Goal: Task Accomplishment & Management: Manage account settings

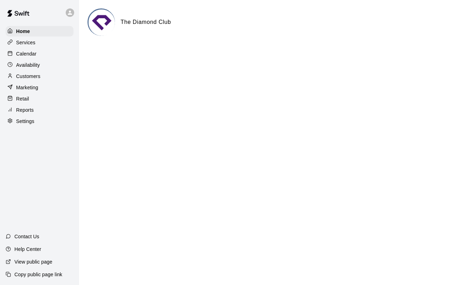
click at [21, 51] on p "Calendar" at bounding box center [26, 53] width 20 height 7
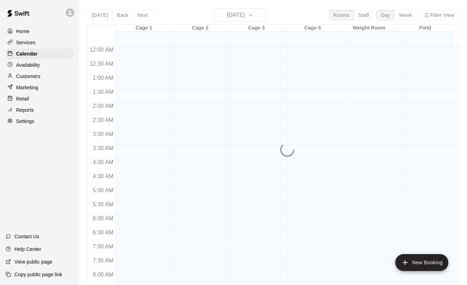
scroll to position [408, 0]
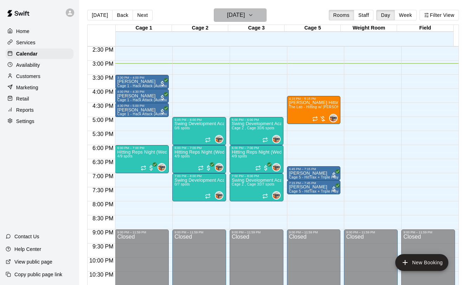
click at [245, 20] on h6 "[DATE]" at bounding box center [236, 15] width 18 height 10
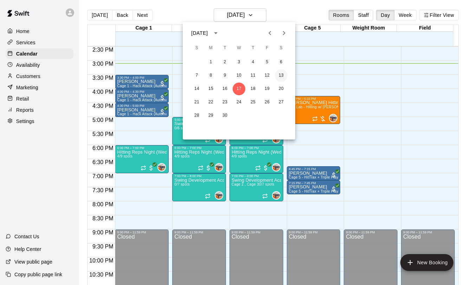
click at [278, 78] on button "13" at bounding box center [281, 75] width 13 height 13
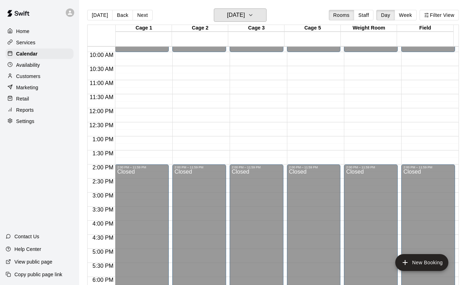
scroll to position [267, 0]
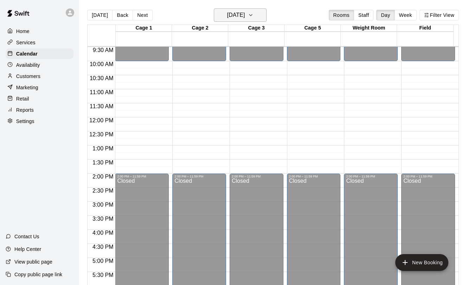
click at [227, 19] on h6 "[DATE]" at bounding box center [236, 15] width 18 height 10
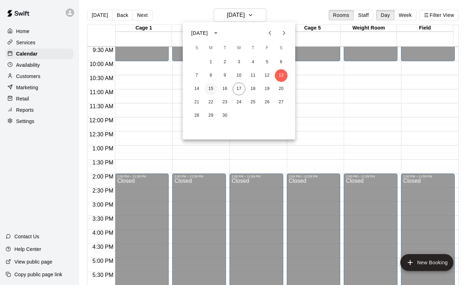
click at [212, 89] on button "15" at bounding box center [211, 89] width 13 height 13
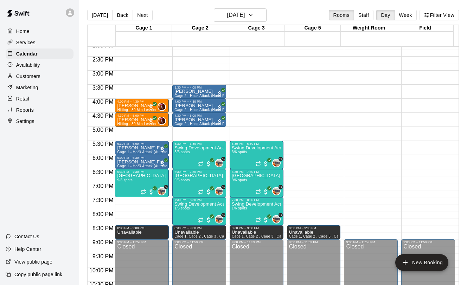
scroll to position [398, 0]
click at [250, 21] on button "[DATE]" at bounding box center [240, 14] width 53 height 13
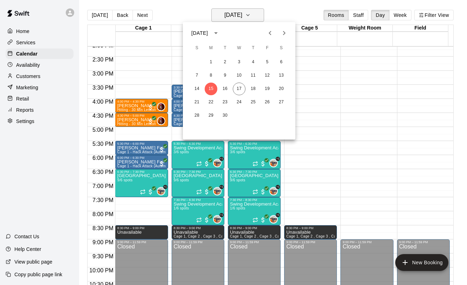
click at [250, 21] on div at bounding box center [233, 142] width 467 height 285
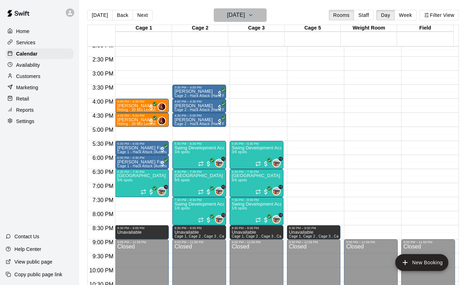
click at [250, 21] on button "[DATE]" at bounding box center [240, 14] width 53 height 13
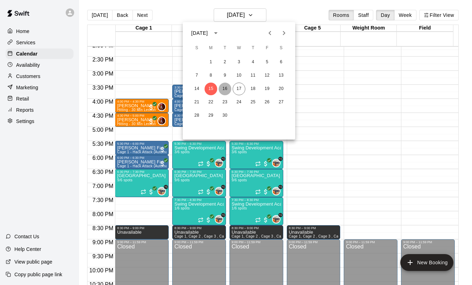
click at [228, 85] on button "16" at bounding box center [225, 89] width 13 height 13
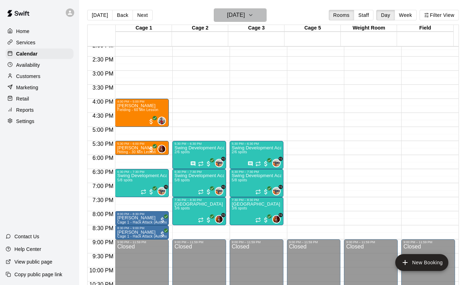
click at [229, 17] on h6 "[DATE]" at bounding box center [236, 15] width 18 height 10
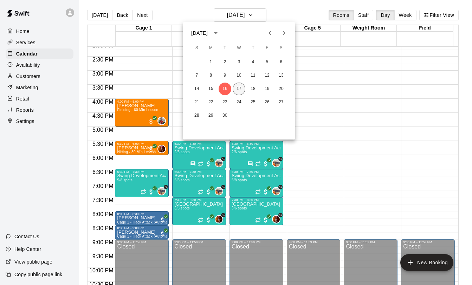
click at [242, 91] on button "17" at bounding box center [239, 89] width 13 height 13
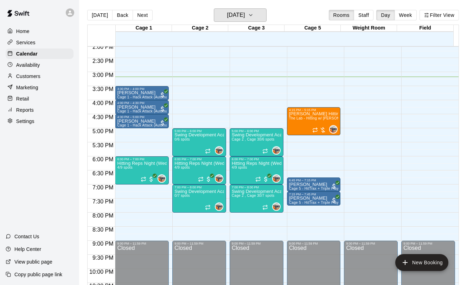
scroll to position [395, 0]
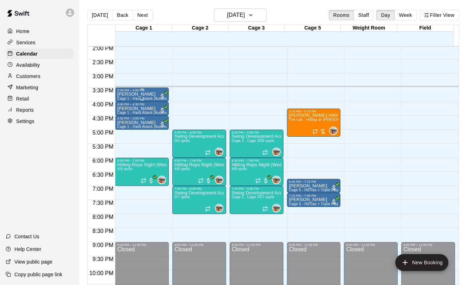
click at [127, 94] on p "[PERSON_NAME]" at bounding box center [142, 94] width 50 height 0
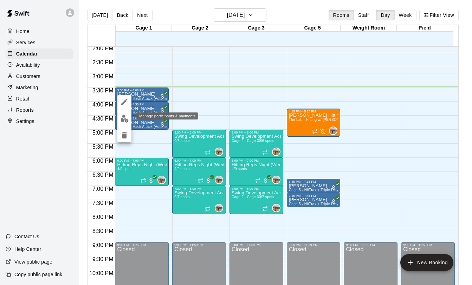
click at [128, 115] on img "edit" at bounding box center [125, 119] width 8 height 8
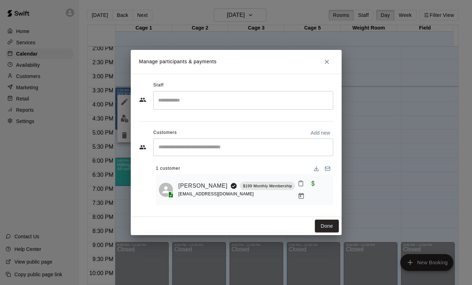
click at [301, 186] on icon "Mark attendance" at bounding box center [301, 183] width 6 height 6
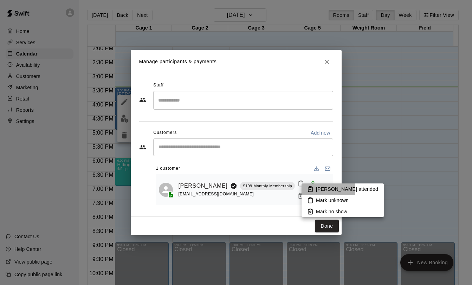
click at [309, 190] on icon at bounding box center [310, 189] width 6 height 6
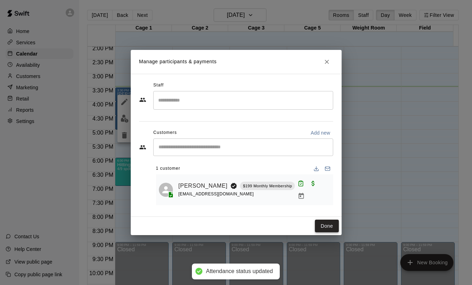
click at [323, 224] on button "Done" at bounding box center [327, 226] width 24 height 13
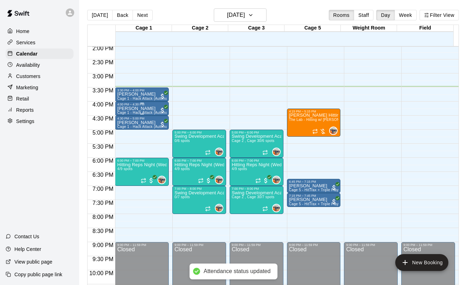
click at [132, 109] on p "[PERSON_NAME]" at bounding box center [142, 109] width 50 height 0
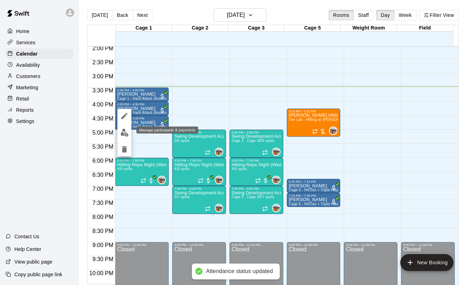
click at [126, 130] on img "edit" at bounding box center [125, 133] width 8 height 8
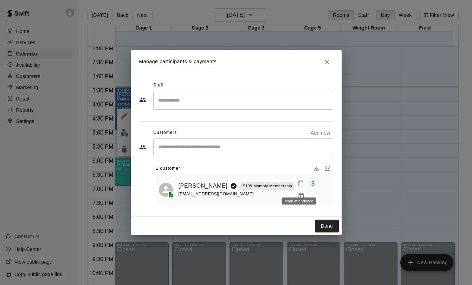
click at [298, 187] on icon "Mark attendance" at bounding box center [301, 183] width 6 height 6
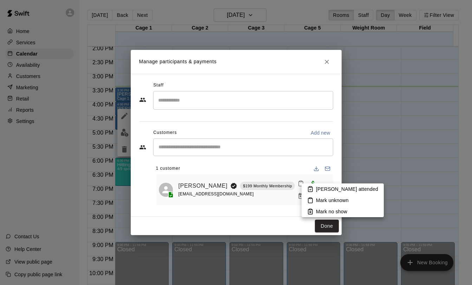
click at [309, 189] on icon at bounding box center [310, 189] width 6 height 6
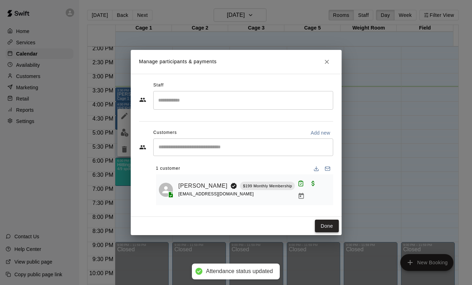
click at [327, 226] on button "Done" at bounding box center [327, 226] width 24 height 13
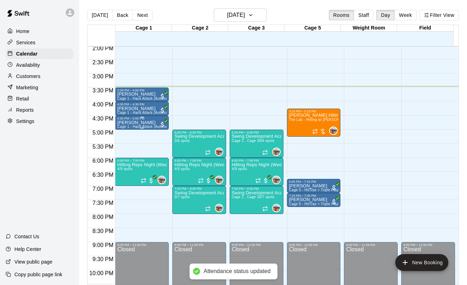
click at [126, 120] on div "4:30 PM – 5:00 PM" at bounding box center [142, 119] width 50 height 4
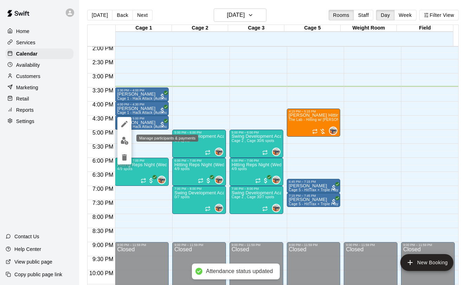
click at [126, 141] on img "edit" at bounding box center [125, 141] width 8 height 8
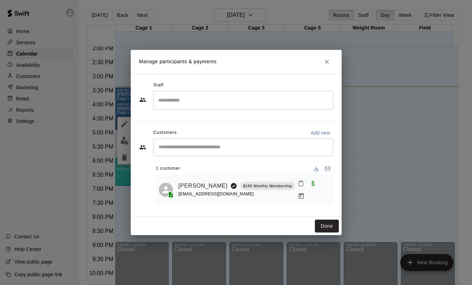
click at [299, 187] on icon "Mark attendance" at bounding box center [301, 183] width 6 height 6
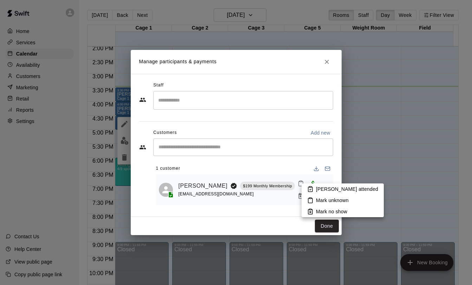
click at [309, 189] on icon at bounding box center [310, 189] width 6 height 6
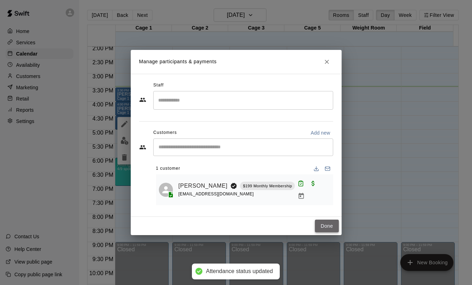
click at [332, 223] on button "Done" at bounding box center [327, 226] width 24 height 13
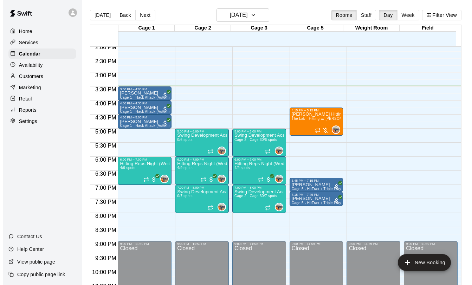
scroll to position [397, 0]
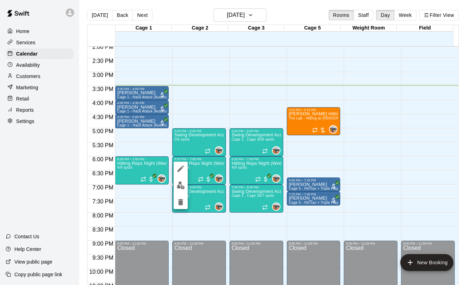
click at [174, 193] on div at bounding box center [181, 185] width 14 height 47
click at [175, 190] on button "edit" at bounding box center [181, 186] width 14 height 14
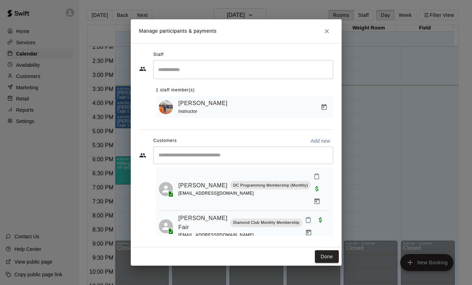
scroll to position [0, 0]
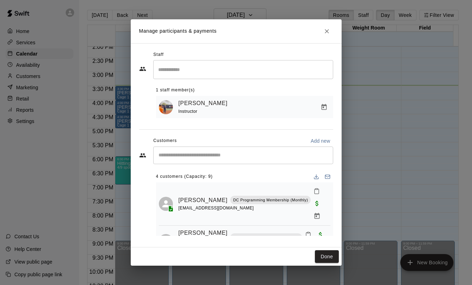
click at [329, 28] on icon "Close" at bounding box center [327, 31] width 7 height 7
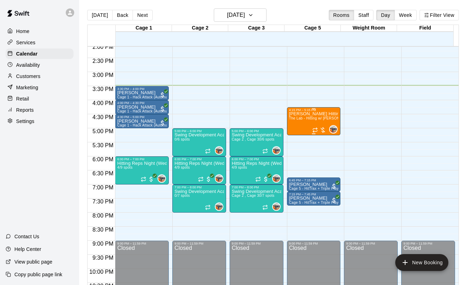
click at [294, 123] on div "[PERSON_NAME] Hitting Lesson The Lab - Hitting w/ [PERSON_NAME]" at bounding box center [314, 254] width 50 height 285
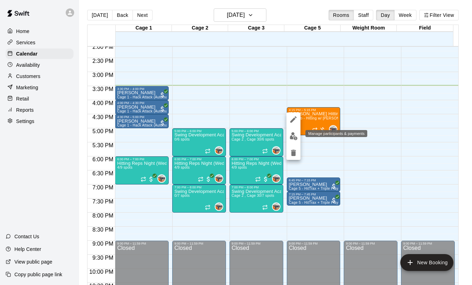
click at [292, 136] on img "edit" at bounding box center [294, 136] width 8 height 8
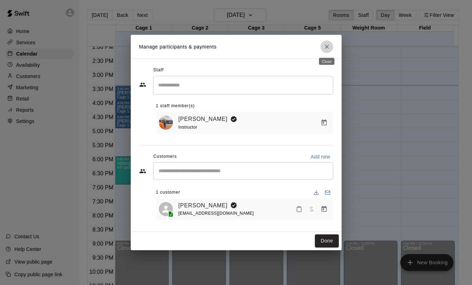
click at [326, 48] on icon "Close" at bounding box center [327, 46] width 7 height 7
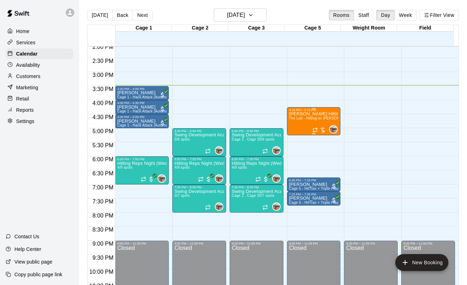
click at [294, 128] on div "[PERSON_NAME] Hitting Lesson The Lab - Hitting w/ [PERSON_NAME]" at bounding box center [314, 254] width 50 height 285
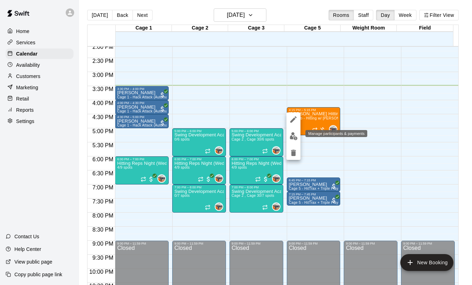
click at [290, 139] on img "edit" at bounding box center [294, 136] width 8 height 8
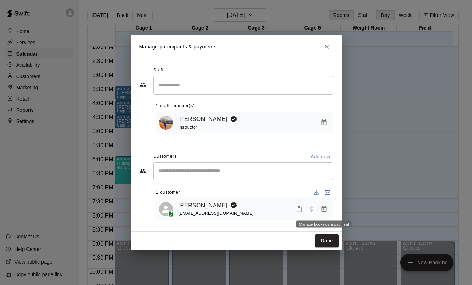
click at [326, 211] on icon "Manage bookings & payment" at bounding box center [324, 209] width 5 height 6
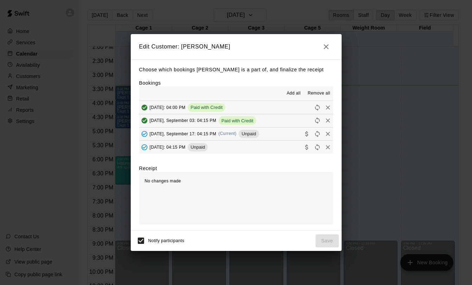
click at [202, 136] on span "[DATE], September 17: 04:15 PM" at bounding box center [183, 133] width 67 height 5
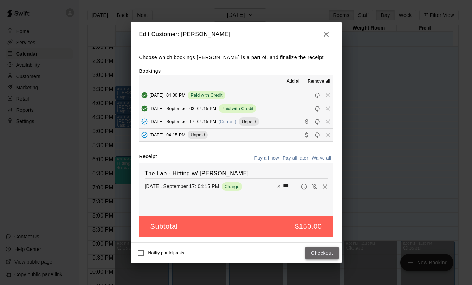
click at [322, 255] on button "Checkout" at bounding box center [322, 253] width 33 height 13
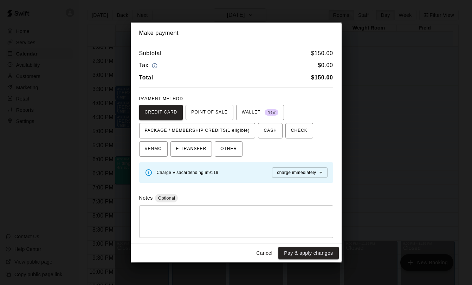
click at [266, 254] on button "Cancel" at bounding box center [264, 253] width 23 height 13
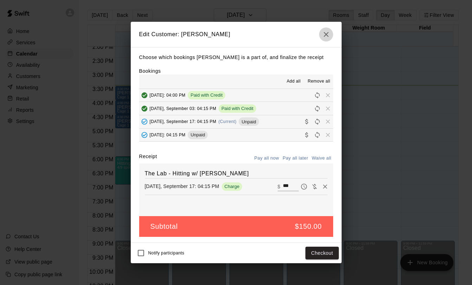
click at [328, 37] on icon "button" at bounding box center [326, 34] width 8 height 8
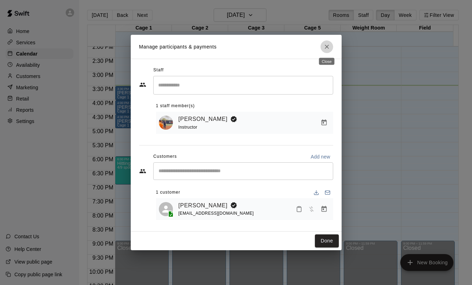
click at [326, 44] on icon "Close" at bounding box center [327, 46] width 7 height 7
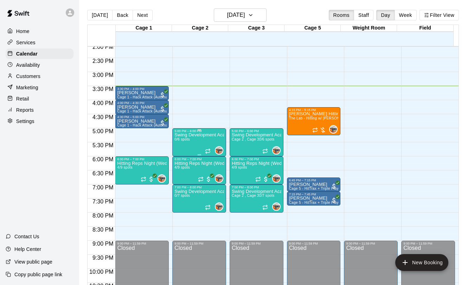
click at [196, 145] on div "Swing Development Academy 12U/14U 0/6 spots" at bounding box center [199, 275] width 50 height 285
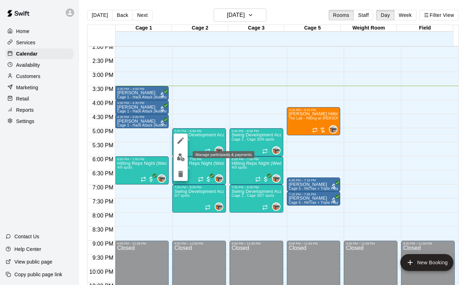
click at [182, 154] on img "edit" at bounding box center [181, 157] width 8 height 8
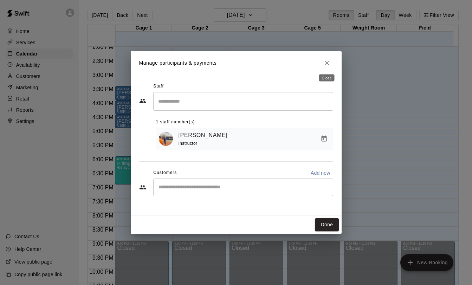
click at [328, 63] on icon "Close" at bounding box center [327, 63] width 4 height 4
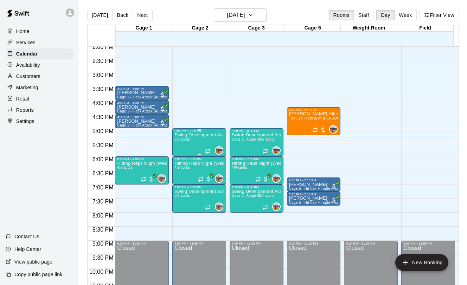
click at [210, 135] on p "Swing Development Academy 12U/14U" at bounding box center [199, 135] width 50 height 0
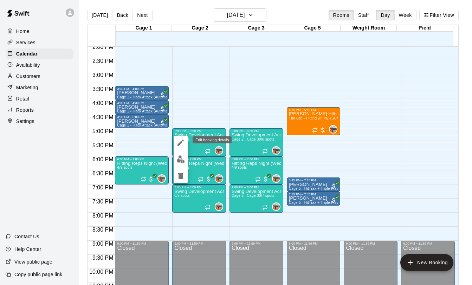
click at [180, 144] on icon "edit" at bounding box center [181, 143] width 6 height 6
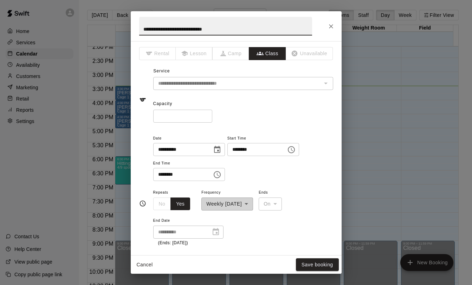
click at [329, 27] on icon "Close" at bounding box center [331, 26] width 7 height 7
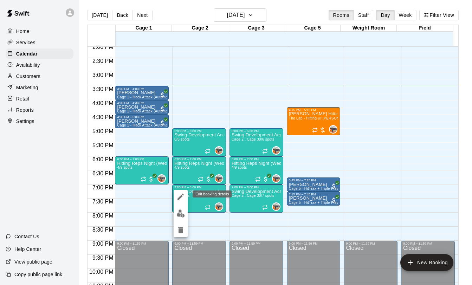
click at [181, 198] on icon "edit" at bounding box center [181, 197] width 8 height 8
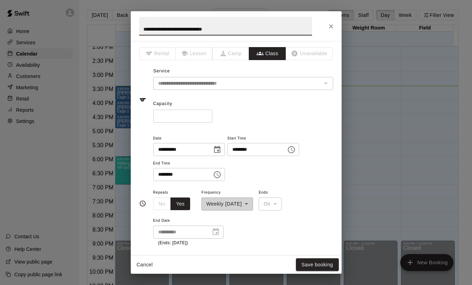
click at [333, 30] on button "Close" at bounding box center [331, 26] width 13 height 13
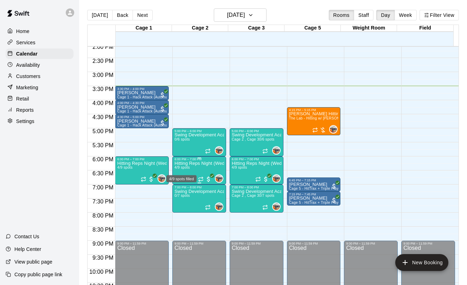
click at [186, 167] on span "4/9 spots" at bounding box center [181, 168] width 15 height 4
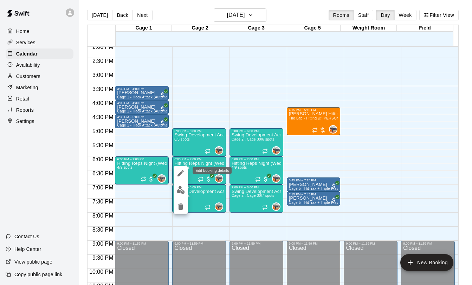
click at [182, 172] on icon "edit" at bounding box center [181, 173] width 6 height 6
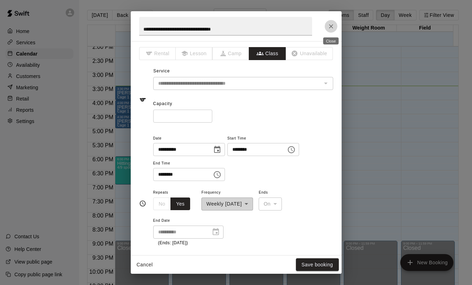
click at [329, 27] on icon "Close" at bounding box center [331, 26] width 7 height 7
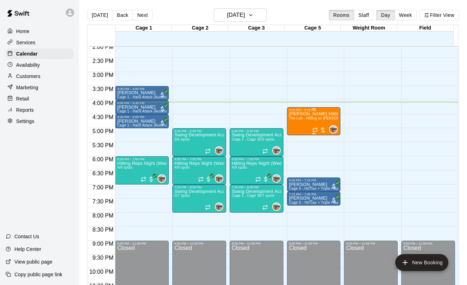
click at [301, 114] on p "[PERSON_NAME] Hitting Lesson" at bounding box center [314, 114] width 50 height 0
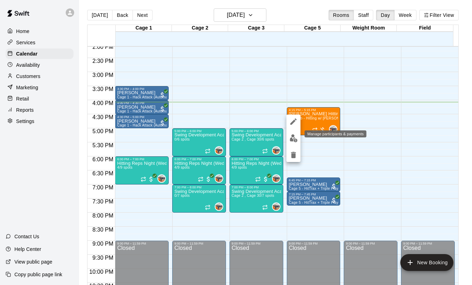
click at [293, 136] on img "edit" at bounding box center [294, 138] width 8 height 8
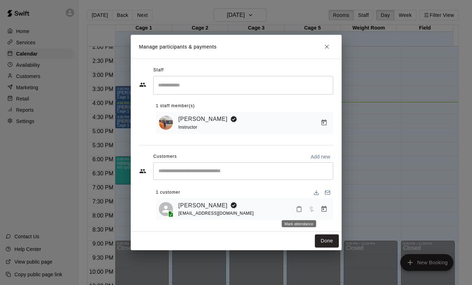
click at [298, 209] on icon "Mark attendance" at bounding box center [299, 209] width 6 height 6
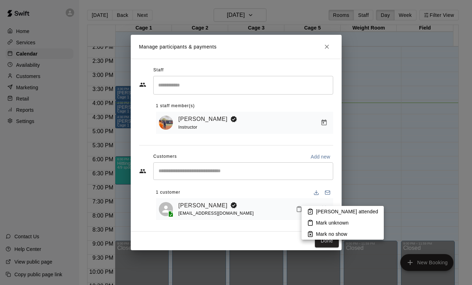
click at [303, 210] on li "[PERSON_NAME] attended" at bounding box center [343, 211] width 82 height 11
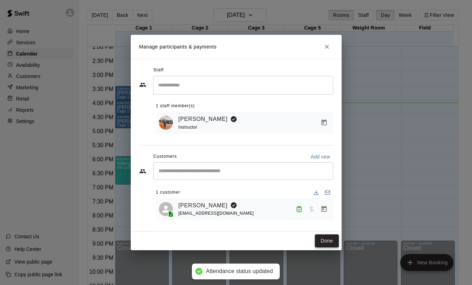
click at [324, 240] on button "Done" at bounding box center [327, 241] width 24 height 13
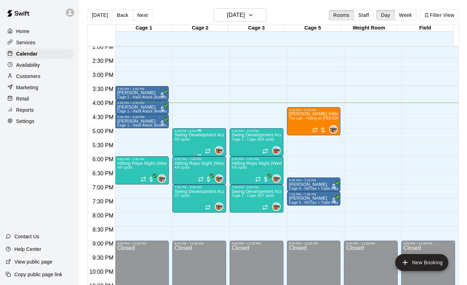
click at [184, 140] on span "0/6 spots" at bounding box center [181, 140] width 15 height 4
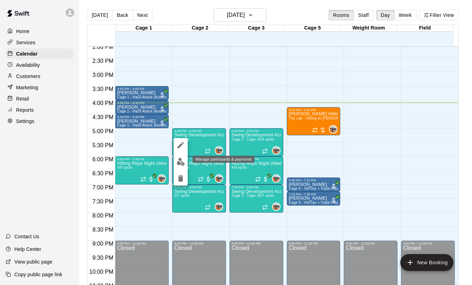
click at [181, 162] on img "edit" at bounding box center [181, 162] width 8 height 8
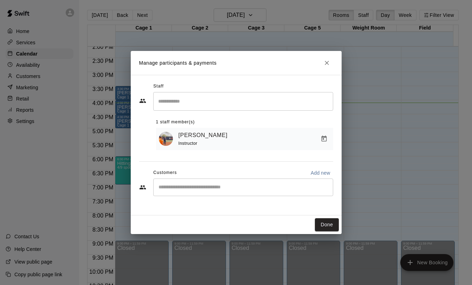
click at [324, 61] on icon "Close" at bounding box center [327, 62] width 7 height 7
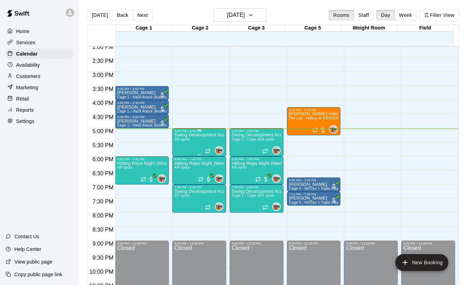
click at [189, 148] on div "Swing Development Academy 12U/14U 0/6 spots" at bounding box center [199, 275] width 50 height 285
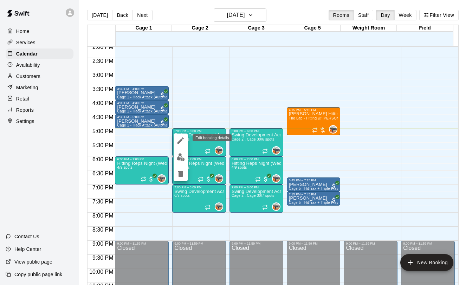
click at [185, 138] on button "edit" at bounding box center [181, 141] width 14 height 14
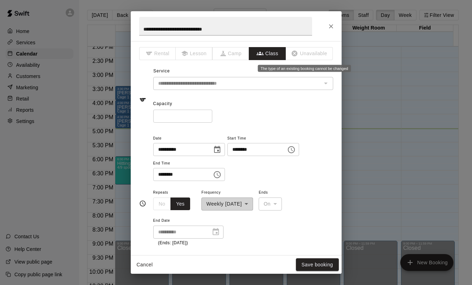
click at [294, 54] on span "Unavailable" at bounding box center [309, 53] width 47 height 13
click at [303, 54] on span "Unavailable" at bounding box center [309, 53] width 47 height 13
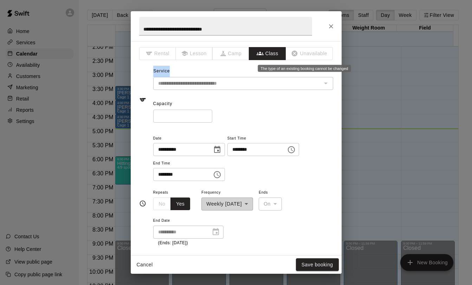
click at [303, 54] on span "Unavailable" at bounding box center [309, 53] width 47 height 13
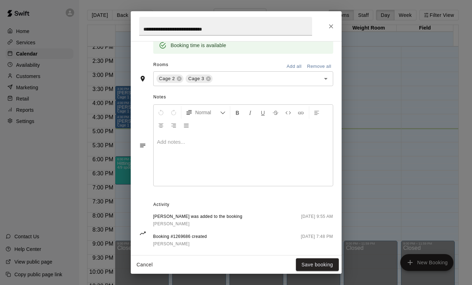
scroll to position [226, 0]
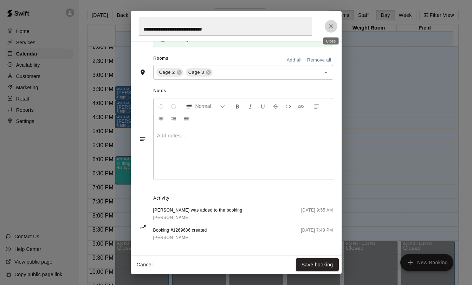
click at [332, 30] on icon "Close" at bounding box center [331, 26] width 7 height 7
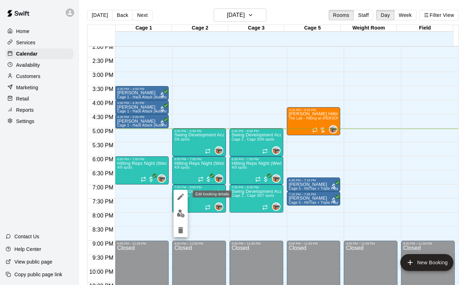
click at [184, 200] on icon "edit" at bounding box center [181, 197] width 8 height 8
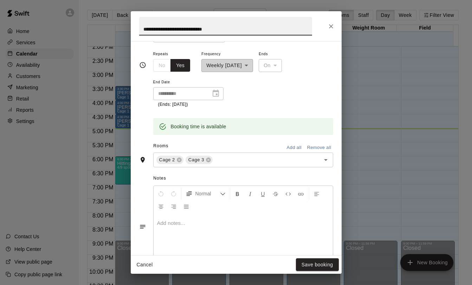
scroll to position [187, 0]
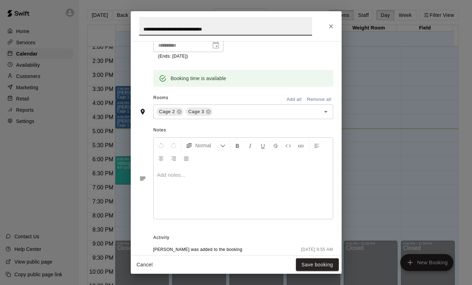
click at [185, 81] on div "Booking time is available" at bounding box center [199, 78] width 56 height 13
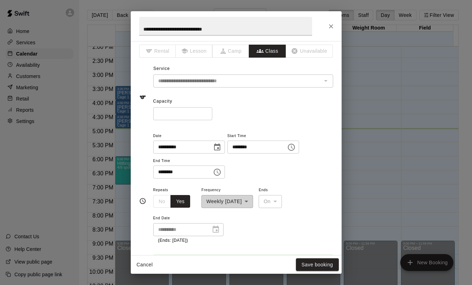
scroll to position [0, 0]
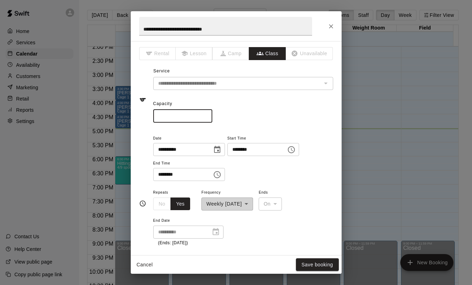
click at [182, 120] on input "*" at bounding box center [182, 116] width 59 height 13
click at [176, 117] on input "*" at bounding box center [182, 116] width 59 height 13
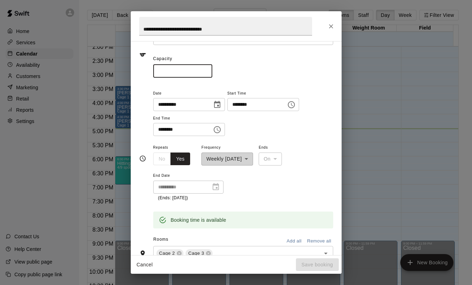
scroll to position [43, 0]
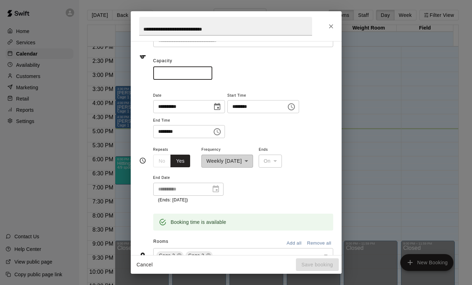
click at [218, 107] on icon "Choose date, selected date is Sep 17, 2025" at bounding box center [217, 107] width 8 height 8
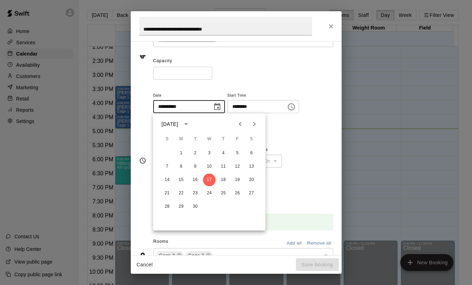
click at [218, 107] on icon "Choose date, selected date is Sep 17, 2025" at bounding box center [217, 107] width 8 height 8
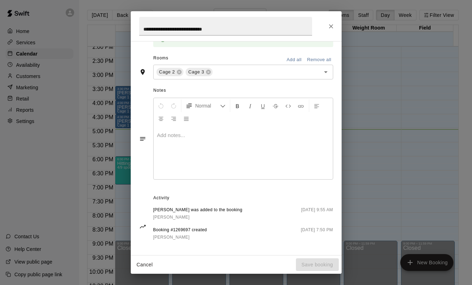
scroll to position [230, 0]
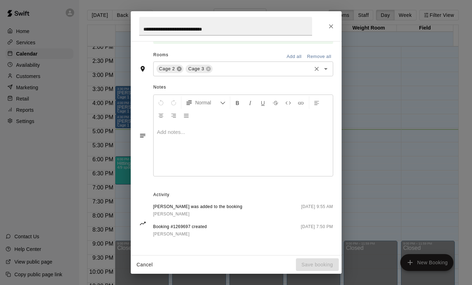
click at [180, 68] on icon at bounding box center [179, 68] width 5 height 5
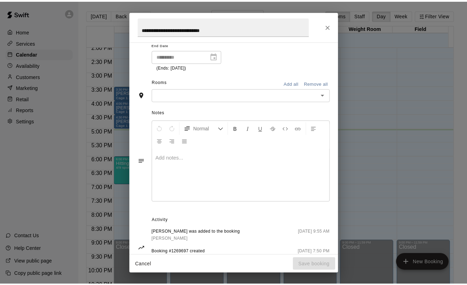
scroll to position [202, 0]
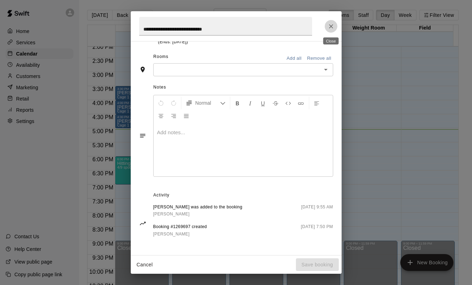
click at [330, 26] on icon "Close" at bounding box center [331, 26] width 7 height 7
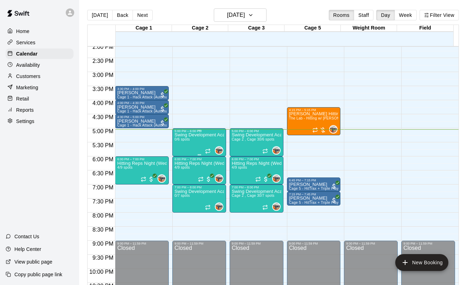
click at [182, 145] on div "Swing Development Academy 12U/14U 0/6 spots" at bounding box center [199, 275] width 50 height 285
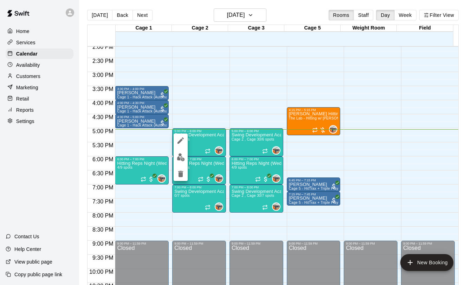
click at [257, 14] on div at bounding box center [236, 142] width 472 height 285
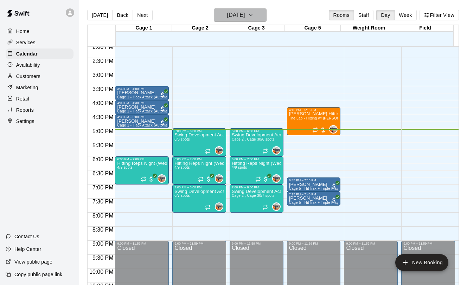
click at [245, 16] on h6 "[DATE]" at bounding box center [236, 15] width 18 height 10
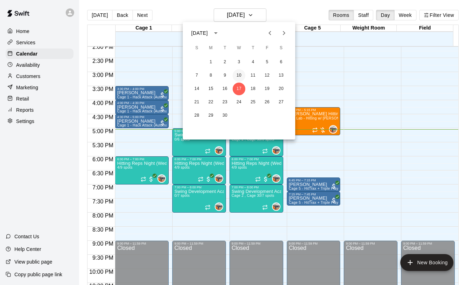
click at [238, 74] on button "10" at bounding box center [239, 75] width 13 height 13
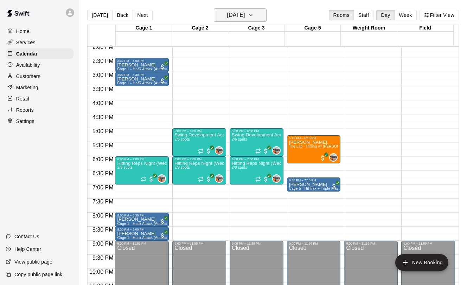
click at [245, 13] on h6 "[DATE]" at bounding box center [236, 15] width 18 height 10
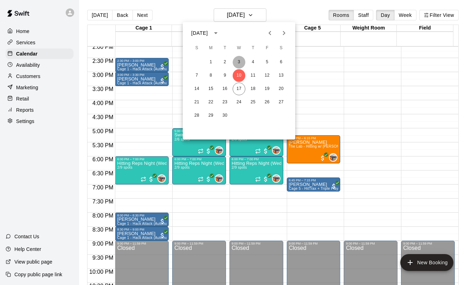
click at [244, 61] on button "3" at bounding box center [239, 62] width 13 height 13
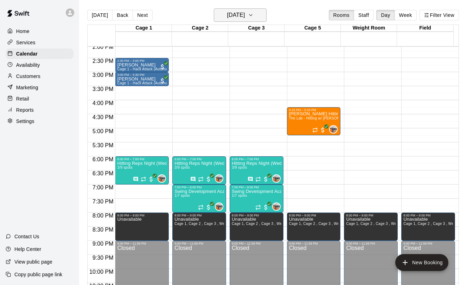
click at [244, 12] on h6 "[DATE]" at bounding box center [236, 15] width 18 height 10
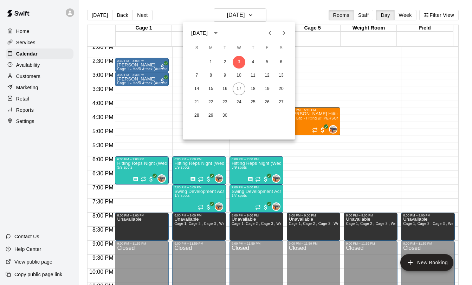
click at [265, 33] on button "Previous month" at bounding box center [270, 33] width 14 height 14
click at [237, 115] on button "27" at bounding box center [239, 115] width 13 height 13
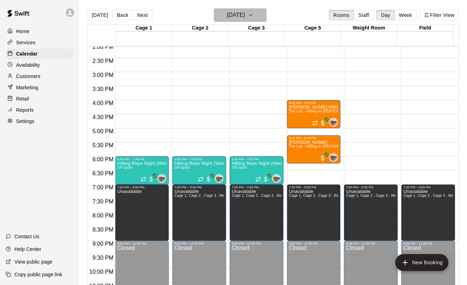
click at [238, 14] on h6 "[DATE]" at bounding box center [236, 15] width 18 height 10
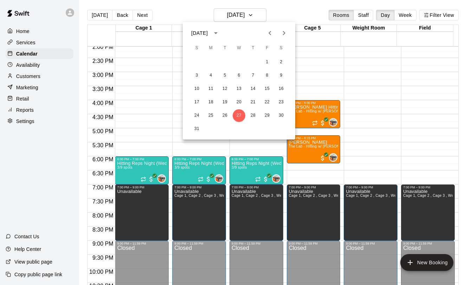
click at [279, 33] on button "Next month" at bounding box center [284, 33] width 14 height 14
click at [237, 85] on button "17" at bounding box center [239, 89] width 13 height 13
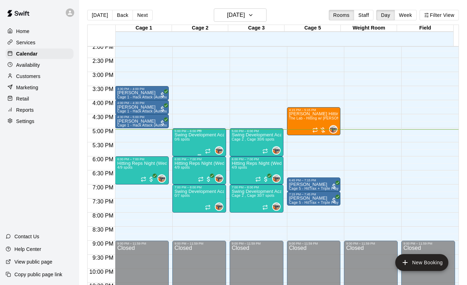
click at [186, 149] on div "Swing Development Academy 12U/14U 0/6 spots" at bounding box center [199, 275] width 50 height 285
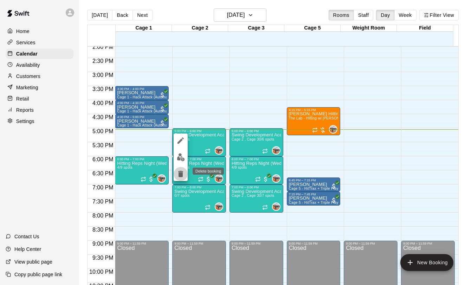
click at [183, 171] on icon "delete" at bounding box center [180, 174] width 5 height 6
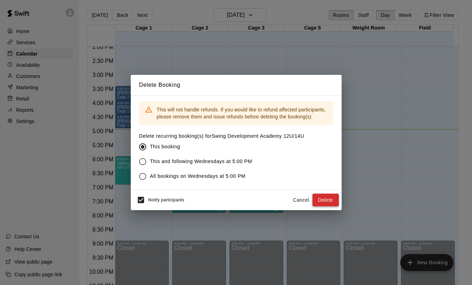
click at [321, 199] on button "Delete" at bounding box center [326, 200] width 26 height 13
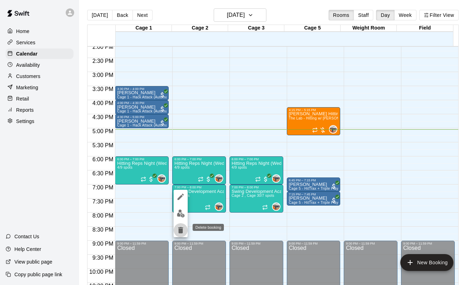
click at [182, 230] on icon "delete" at bounding box center [180, 230] width 5 height 6
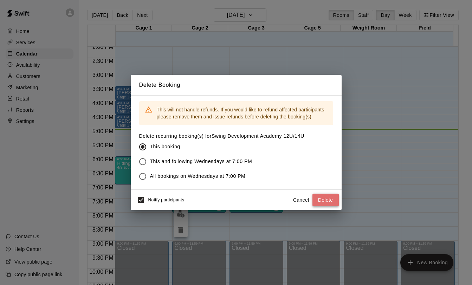
click at [324, 198] on button "Delete" at bounding box center [326, 200] width 26 height 13
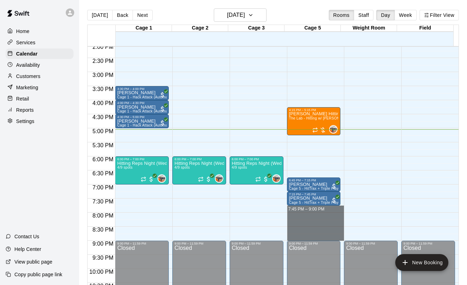
drag, startPoint x: 329, startPoint y: 206, endPoint x: 328, endPoint y: 236, distance: 29.9
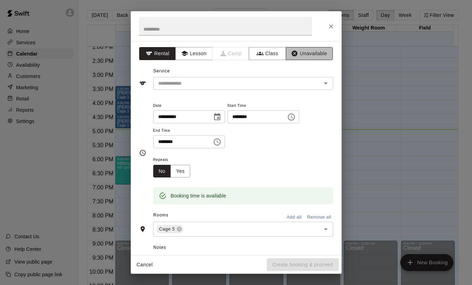
click at [293, 54] on icon "button" at bounding box center [294, 53] width 7 height 7
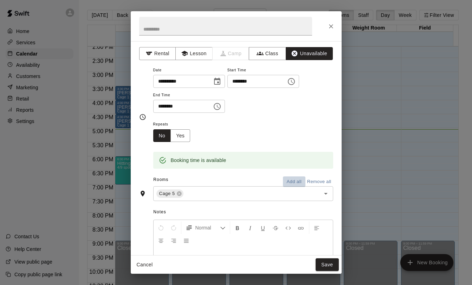
click at [287, 180] on button "Add all" at bounding box center [294, 182] width 23 height 11
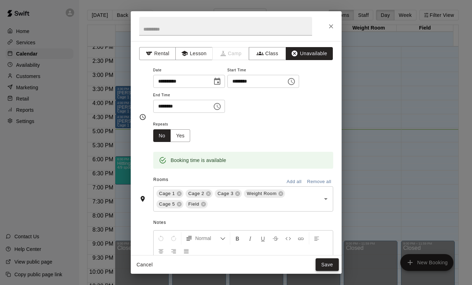
click at [324, 267] on button "Save" at bounding box center [327, 265] width 23 height 13
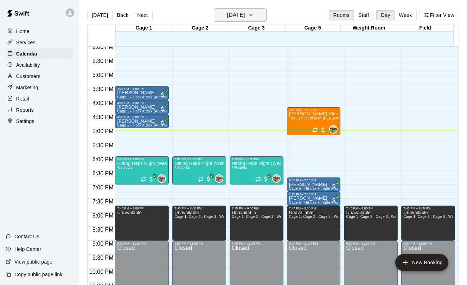
click at [242, 14] on h6 "[DATE]" at bounding box center [236, 15] width 18 height 10
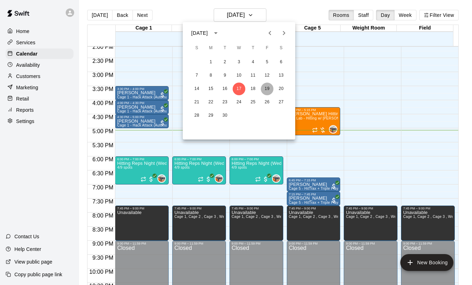
click at [268, 88] on button "19" at bounding box center [267, 89] width 13 height 13
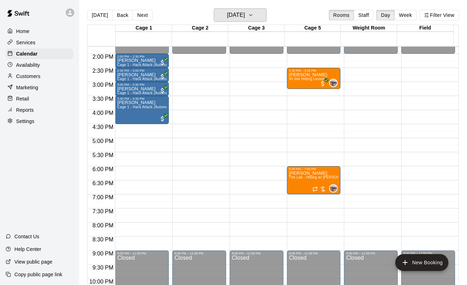
scroll to position [381, 0]
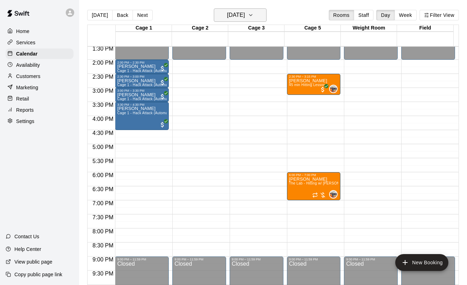
click at [234, 20] on h6 "[DATE]" at bounding box center [236, 15] width 18 height 10
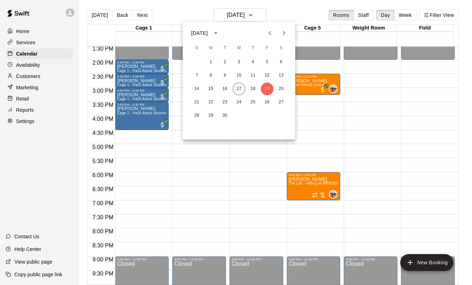
click at [240, 90] on button "17" at bounding box center [239, 89] width 13 height 13
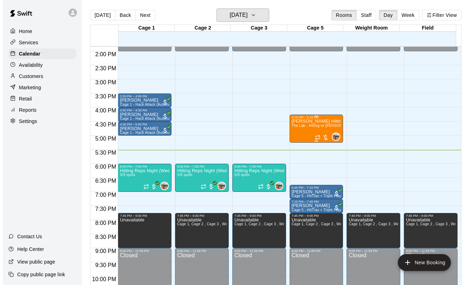
scroll to position [400, 0]
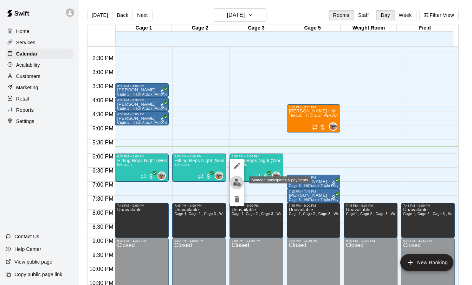
click at [234, 184] on img "edit" at bounding box center [237, 183] width 8 height 8
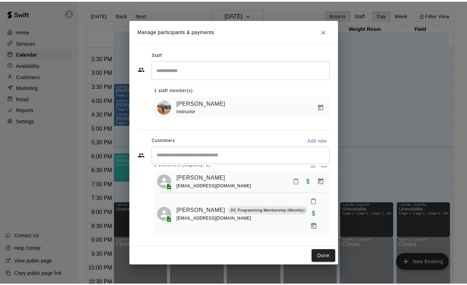
scroll to position [0, 0]
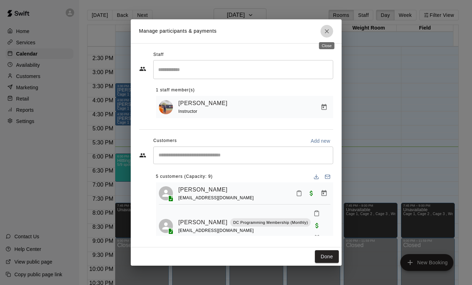
click at [330, 33] on icon "Close" at bounding box center [327, 31] width 7 height 7
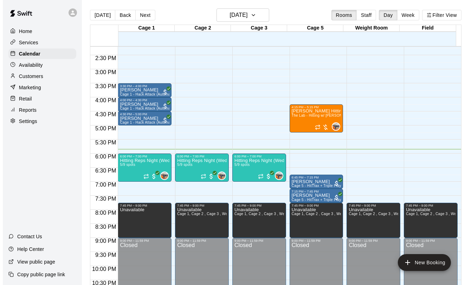
scroll to position [400, 0]
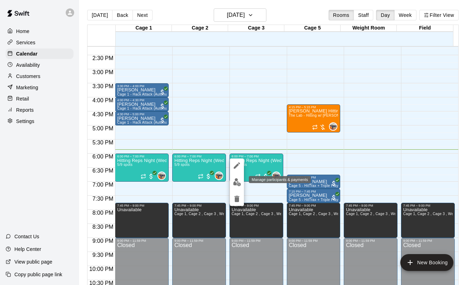
click at [237, 182] on img "edit" at bounding box center [237, 182] width 8 height 8
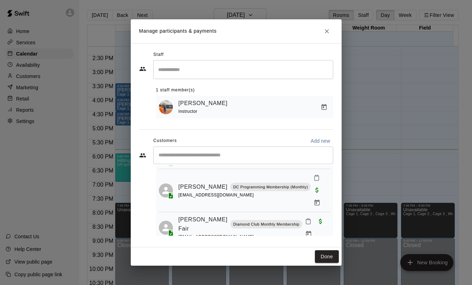
scroll to position [46, 0]
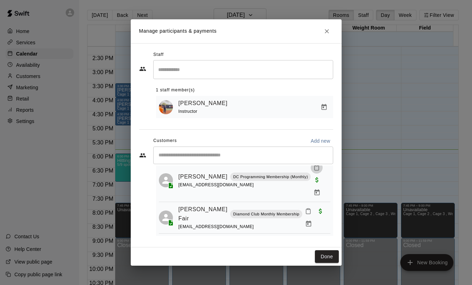
click at [314, 168] on icon "Mark attendance" at bounding box center [317, 168] width 6 height 6
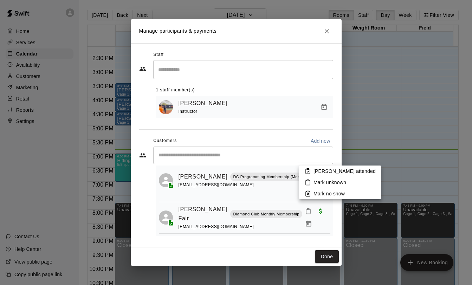
click at [312, 173] on li "[PERSON_NAME] attended" at bounding box center [340, 171] width 82 height 11
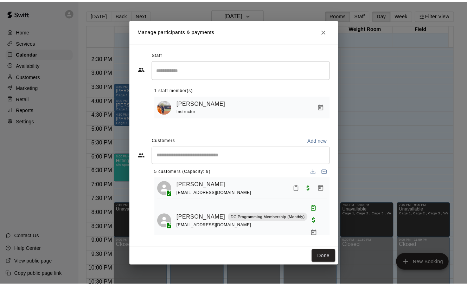
scroll to position [0, 0]
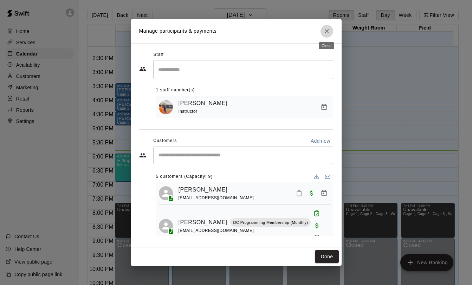
click at [328, 31] on icon "Close" at bounding box center [327, 31] width 7 height 7
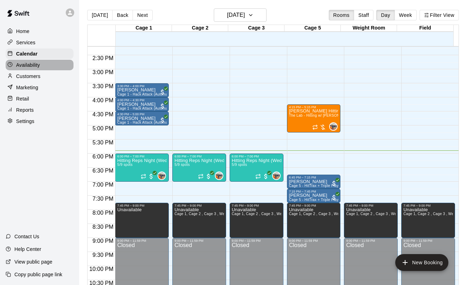
click at [29, 62] on p "Availability" at bounding box center [28, 65] width 24 height 7
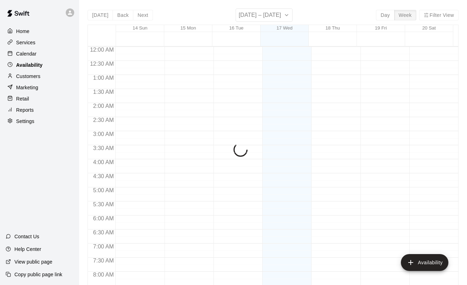
scroll to position [429, 0]
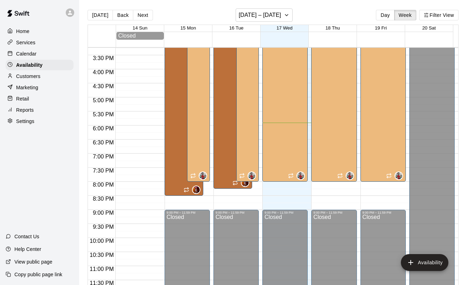
click at [28, 41] on p "Services" at bounding box center [25, 42] width 19 height 7
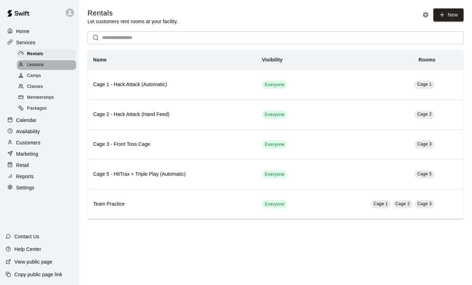
click at [44, 61] on div "Lessons" at bounding box center [46, 65] width 59 height 10
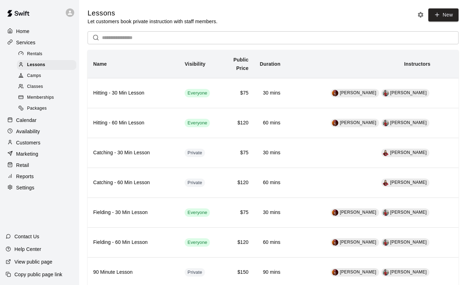
click at [49, 119] on div "Calendar" at bounding box center [40, 120] width 68 height 11
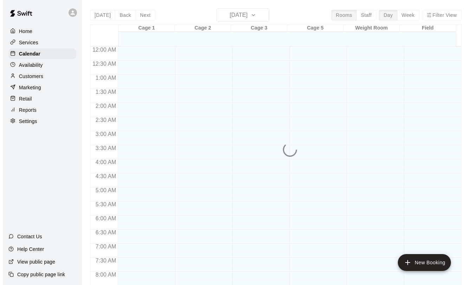
scroll to position [408, 0]
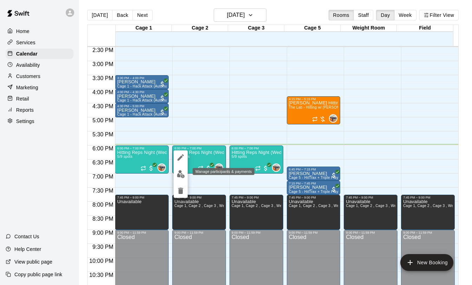
click at [185, 177] on img "edit" at bounding box center [181, 174] width 8 height 8
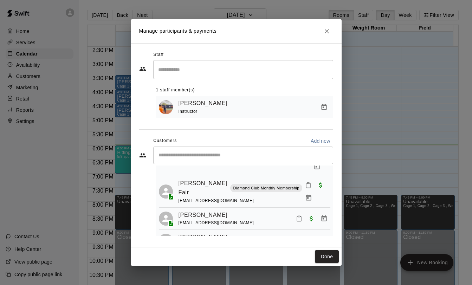
scroll to position [81, 0]
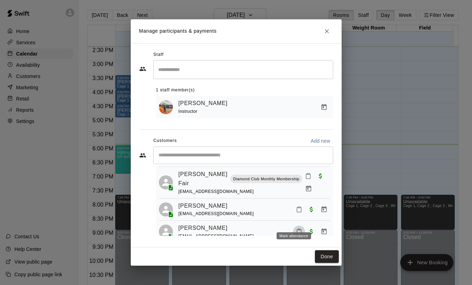
click at [293, 226] on button "Mark attendance" at bounding box center [299, 232] width 12 height 12
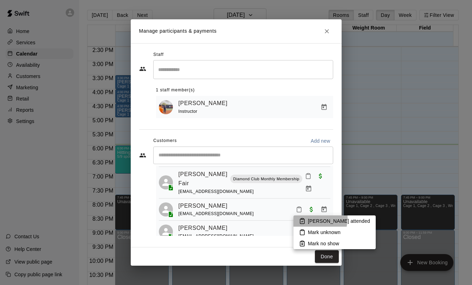
click at [307, 218] on li "[PERSON_NAME] attended" at bounding box center [335, 221] width 82 height 11
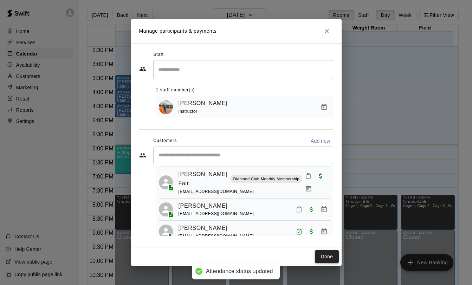
click at [325, 256] on button "Done" at bounding box center [327, 256] width 24 height 13
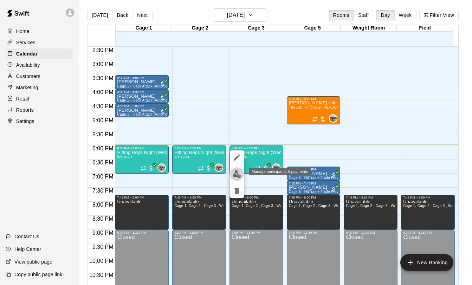
click at [240, 173] on img "edit" at bounding box center [237, 174] width 8 height 8
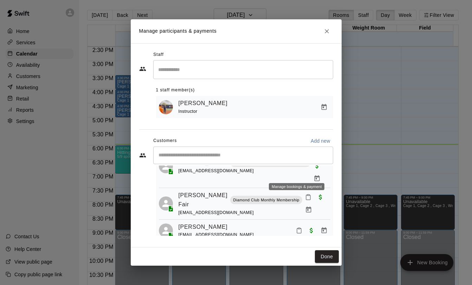
scroll to position [75, 0]
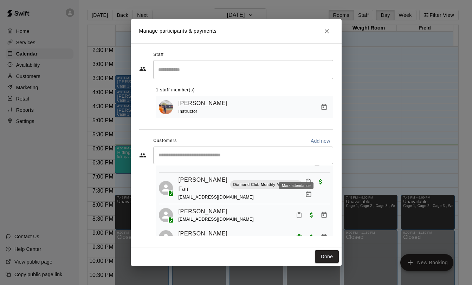
click at [305, 179] on icon "Mark attendance" at bounding box center [308, 182] width 6 height 6
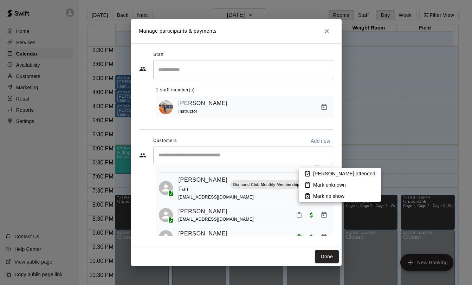
click at [303, 174] on li "[PERSON_NAME] attended" at bounding box center [340, 173] width 82 height 11
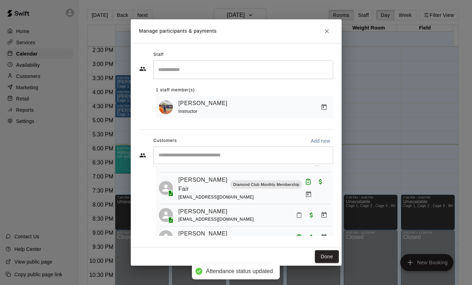
scroll to position [75, 0]
click at [333, 259] on button "Done" at bounding box center [327, 256] width 24 height 13
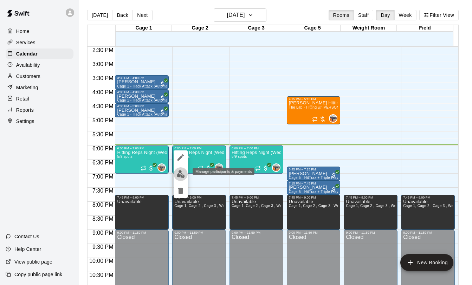
click at [178, 179] on button "edit" at bounding box center [181, 174] width 14 height 14
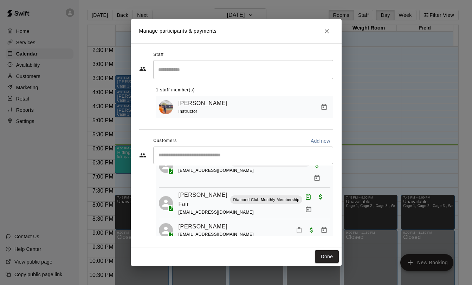
scroll to position [81, 0]
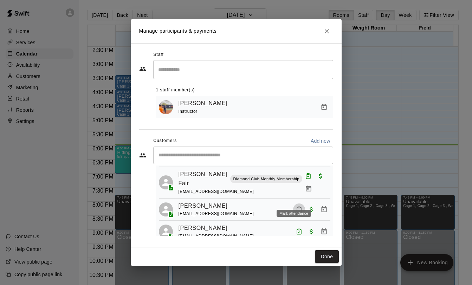
click at [296, 206] on icon "Mark attendance" at bounding box center [299, 209] width 6 height 6
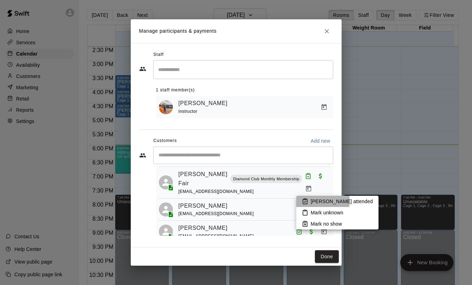
click at [306, 201] on icon at bounding box center [305, 201] width 6 height 6
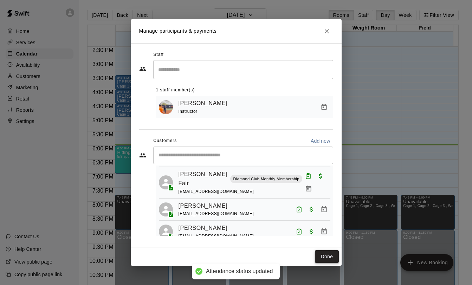
click at [328, 256] on button "Done" at bounding box center [327, 256] width 24 height 13
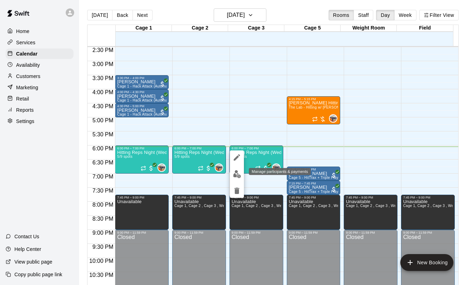
click at [237, 173] on img "edit" at bounding box center [237, 174] width 8 height 8
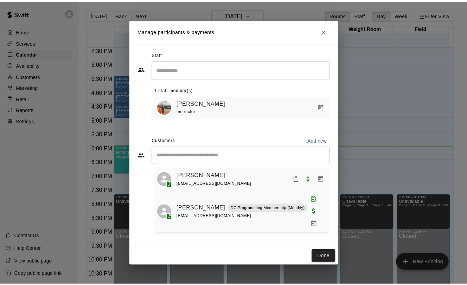
scroll to position [0, 0]
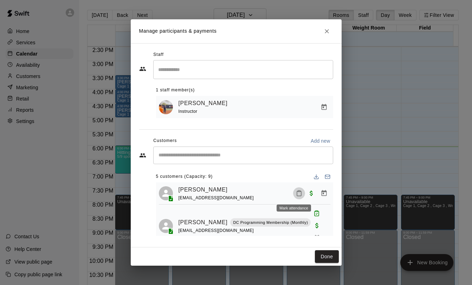
click at [296, 192] on icon "Mark attendance" at bounding box center [299, 193] width 6 height 6
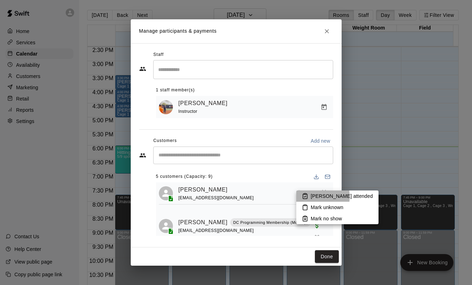
click at [306, 197] on icon at bounding box center [305, 196] width 6 height 6
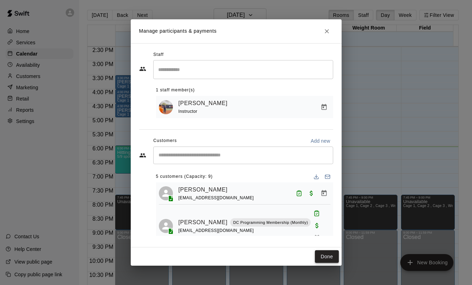
click at [329, 261] on button "Done" at bounding box center [327, 256] width 24 height 13
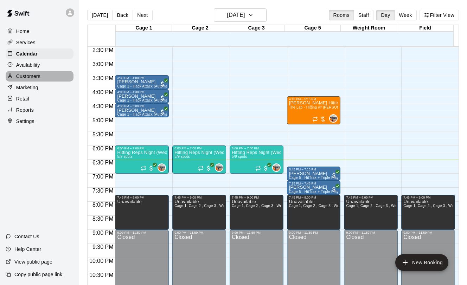
click at [43, 75] on div "Customers" at bounding box center [40, 76] width 68 height 11
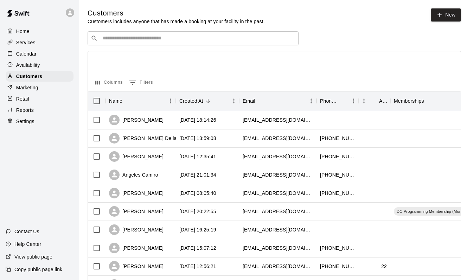
click at [17, 51] on p "Calendar" at bounding box center [26, 53] width 20 height 7
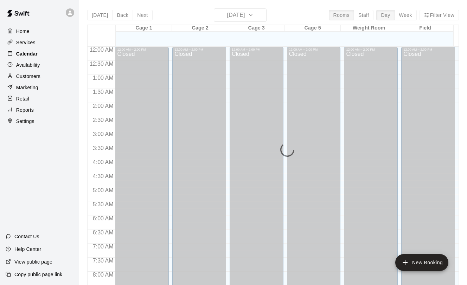
scroll to position [408, 0]
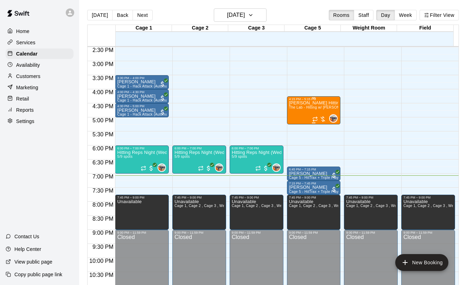
click at [290, 107] on span "The Lab - Hitting w/ [PERSON_NAME]" at bounding box center [321, 108] width 64 height 4
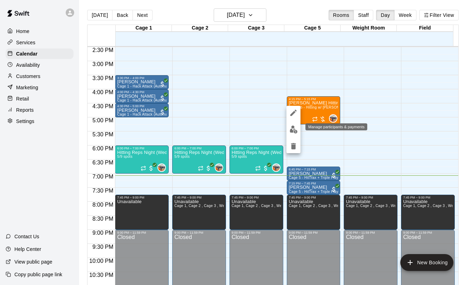
click at [293, 129] on img "edit" at bounding box center [294, 130] width 8 height 8
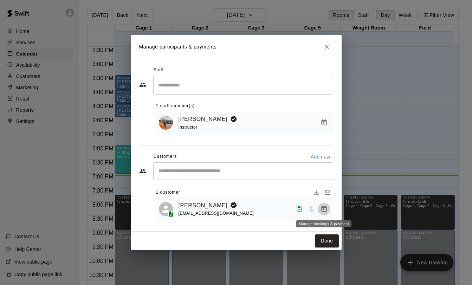
click at [323, 210] on icon "Manage bookings & payment" at bounding box center [324, 209] width 7 height 7
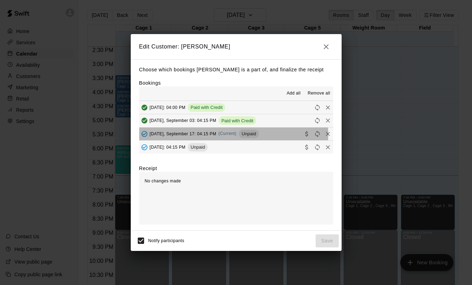
click at [184, 136] on span "[DATE], September 17: 04:15 PM" at bounding box center [183, 133] width 67 height 5
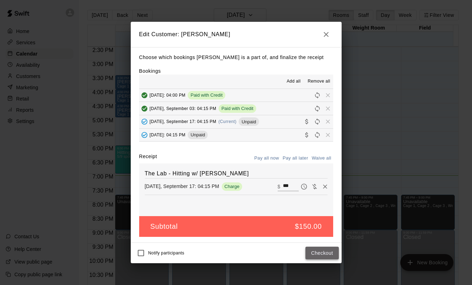
click at [330, 253] on button "Checkout" at bounding box center [322, 253] width 33 height 13
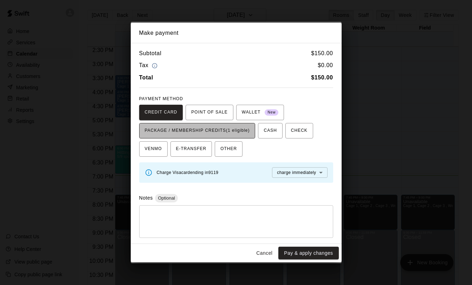
click at [222, 133] on span "PACKAGE / MEMBERSHIP CREDITS (1 eligible)" at bounding box center [197, 130] width 105 height 11
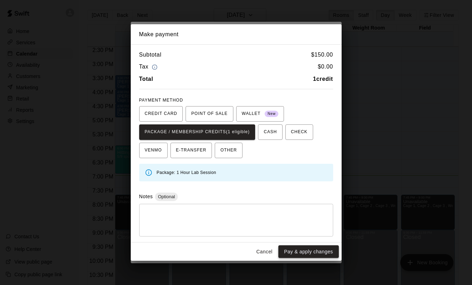
click at [315, 249] on button "Pay & apply changes" at bounding box center [309, 252] width 60 height 13
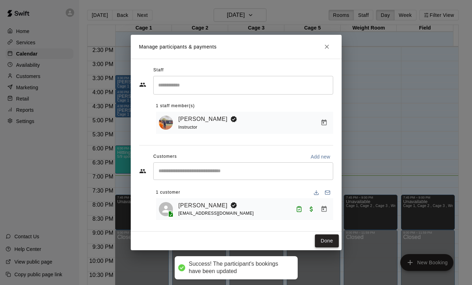
click at [326, 241] on button "Done" at bounding box center [327, 241] width 24 height 13
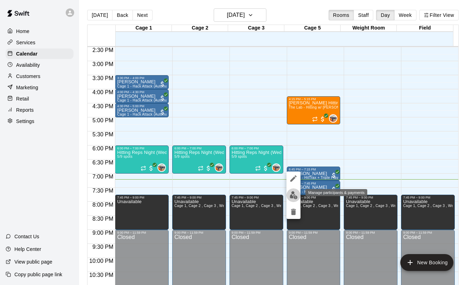
click at [291, 197] on img "edit" at bounding box center [294, 195] width 8 height 8
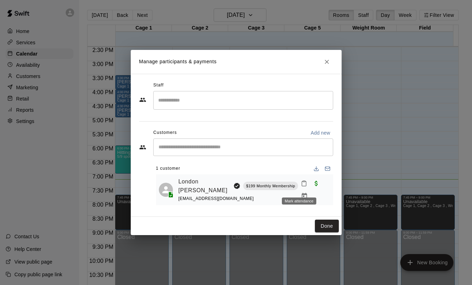
click at [301, 187] on icon "Mark attendance" at bounding box center [304, 183] width 6 height 6
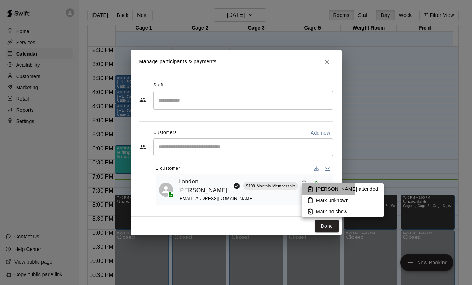
click at [309, 189] on icon at bounding box center [310, 189] width 6 height 6
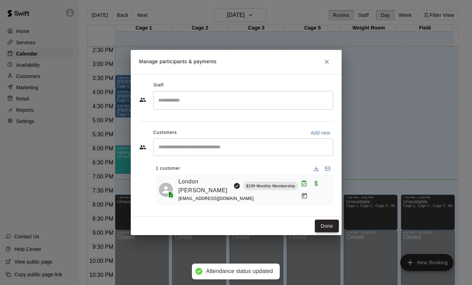
click at [335, 231] on button "Done" at bounding box center [327, 226] width 24 height 13
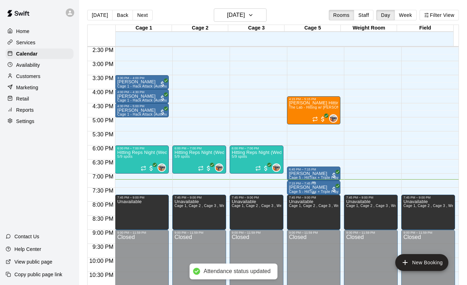
click at [302, 187] on p "[PERSON_NAME]" at bounding box center [314, 187] width 50 height 0
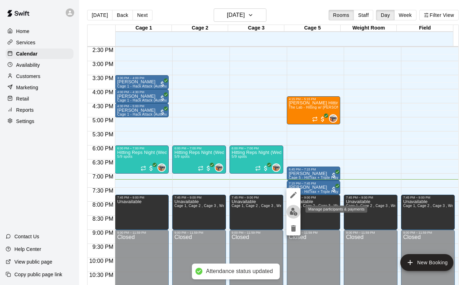
click at [293, 213] on img "edit" at bounding box center [294, 212] width 8 height 8
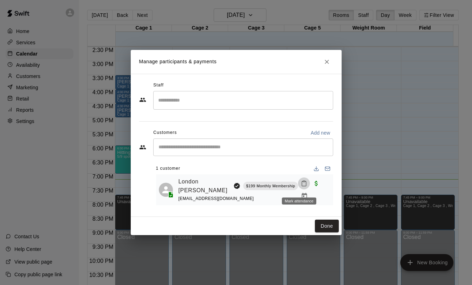
click at [301, 187] on icon "Mark attendance" at bounding box center [304, 183] width 6 height 6
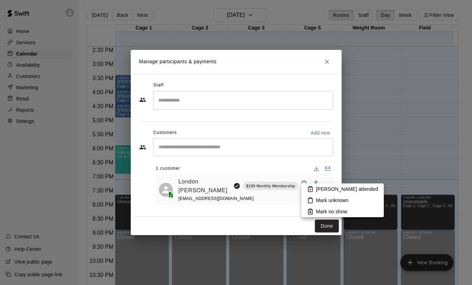
click at [312, 187] on icon at bounding box center [311, 189] width 4 height 5
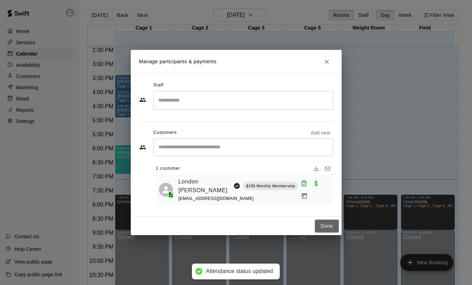
click at [333, 223] on button "Done" at bounding box center [327, 226] width 24 height 13
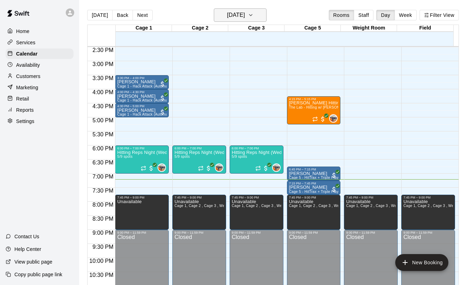
click at [238, 19] on h6 "[DATE]" at bounding box center [236, 15] width 18 height 10
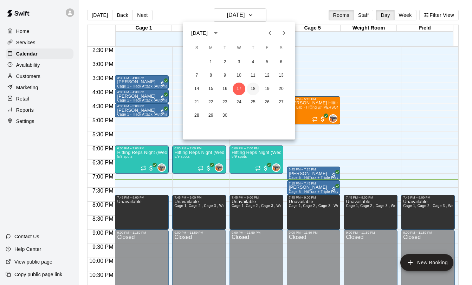
click at [253, 89] on button "18" at bounding box center [253, 89] width 13 height 13
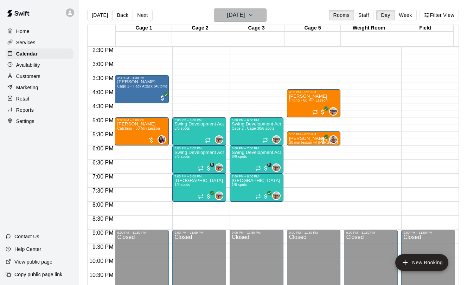
click at [232, 14] on h6 "[DATE]" at bounding box center [236, 15] width 18 height 10
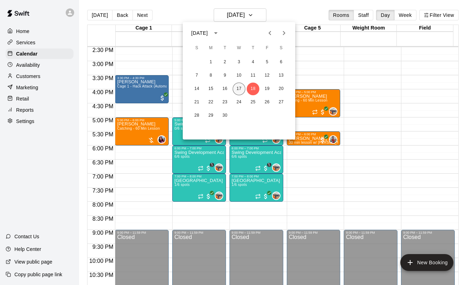
click at [239, 89] on button "17" at bounding box center [239, 89] width 13 height 13
